Goal: Task Accomplishment & Management: Manage account settings

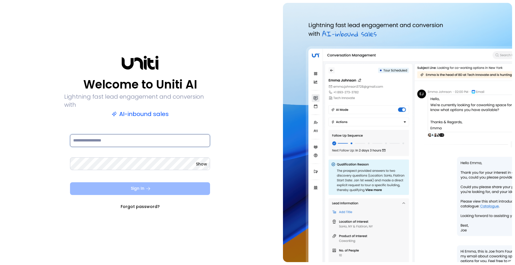
type input "**********"
click at [146, 186] on icon "submit" at bounding box center [148, 188] width 5 height 5
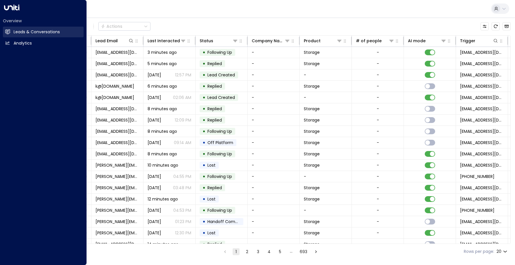
click at [23, 32] on h2 "Leads & Conversations" at bounding box center [37, 32] width 46 height 6
click at [34, 31] on h2 "Leads & Conversations" at bounding box center [37, 32] width 46 height 6
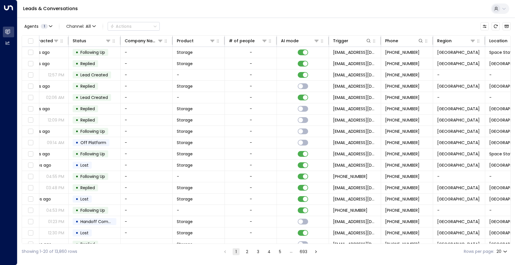
scroll to position [0, 208]
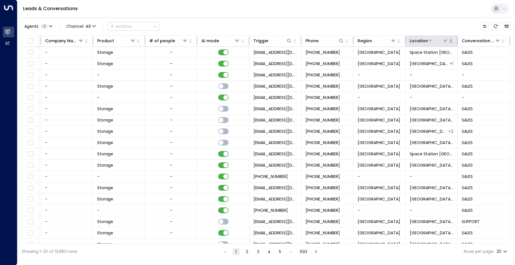
click at [443, 42] on icon at bounding box center [445, 41] width 5 height 5
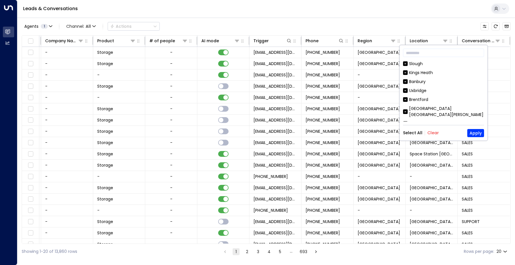
click at [431, 133] on button "Clear" at bounding box center [434, 133] width 12 height 5
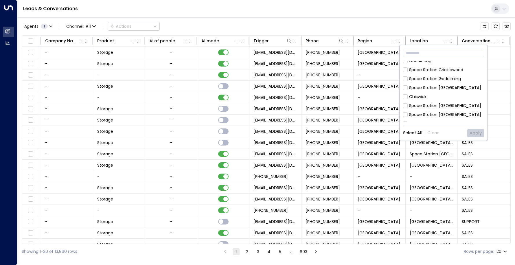
scroll to position [289, 0]
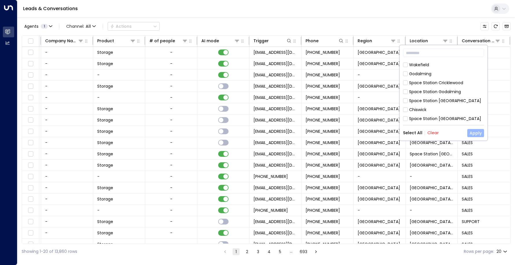
click at [476, 131] on button "Apply" at bounding box center [476, 133] width 17 height 8
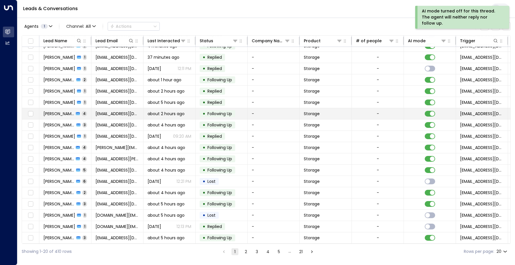
scroll to position [31, 0]
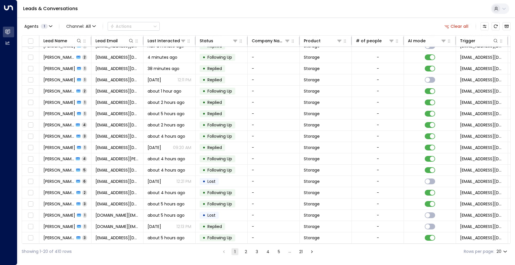
click at [247, 252] on button "2" at bounding box center [246, 251] width 7 height 7
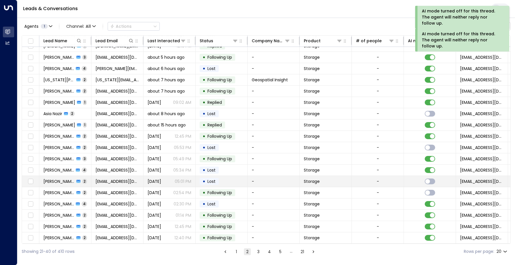
scroll to position [31, 0]
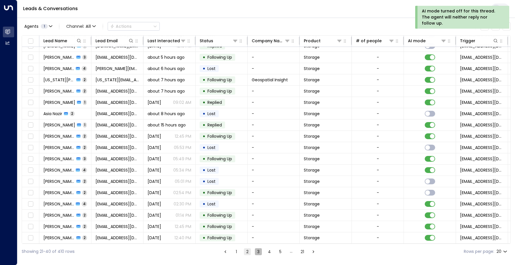
click at [256, 252] on button "3" at bounding box center [258, 251] width 7 height 7
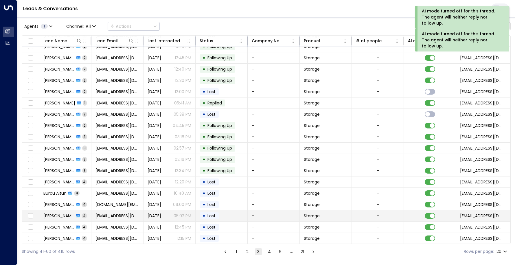
scroll to position [31, 0]
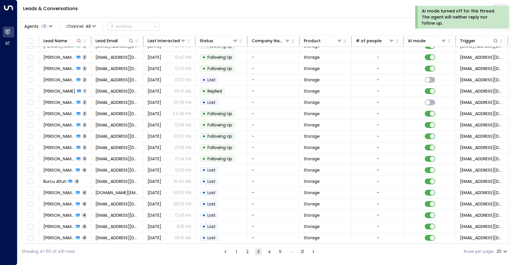
click at [272, 253] on button "4" at bounding box center [269, 251] width 7 height 7
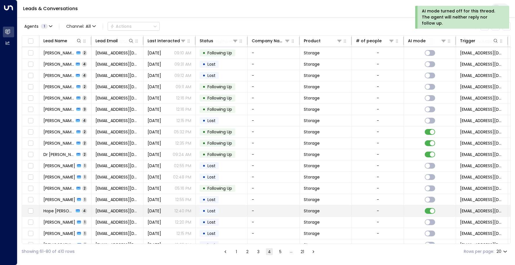
scroll to position [31, 0]
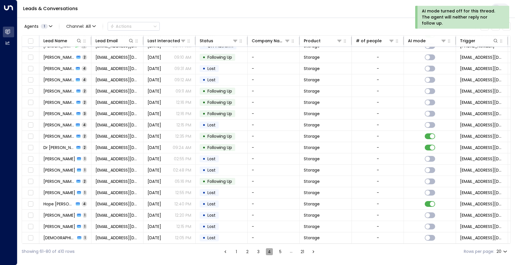
click at [269, 252] on button "4" at bounding box center [269, 251] width 7 height 7
click at [277, 252] on button "5" at bounding box center [280, 251] width 7 height 7
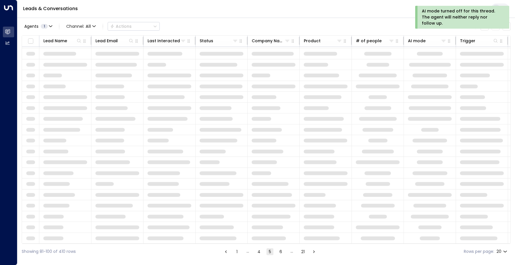
scroll to position [31, 0]
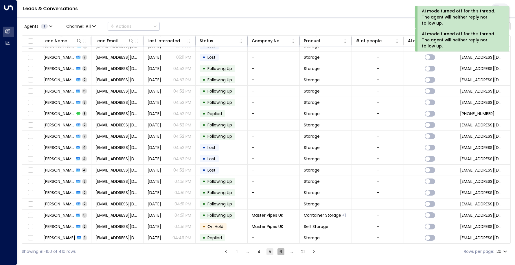
click at [281, 251] on button "6" at bounding box center [281, 251] width 7 height 7
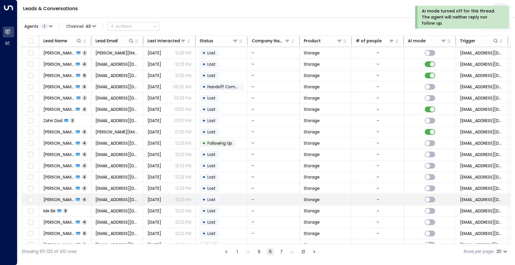
scroll to position [31, 0]
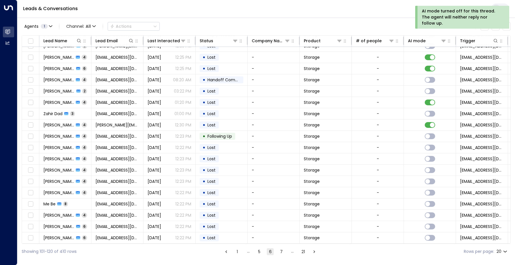
click at [282, 255] on button "7" at bounding box center [281, 251] width 7 height 7
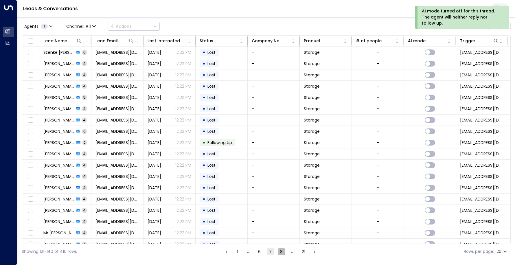
click at [281, 253] on button "8" at bounding box center [281, 251] width 7 height 7
click at [237, 252] on button "1" at bounding box center [237, 251] width 7 height 7
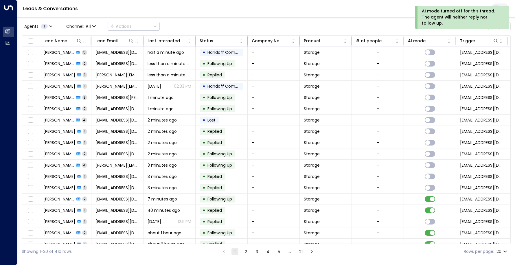
click at [235, 251] on button "1" at bounding box center [235, 251] width 7 height 7
